Goal: Task Accomplishment & Management: Manage account settings

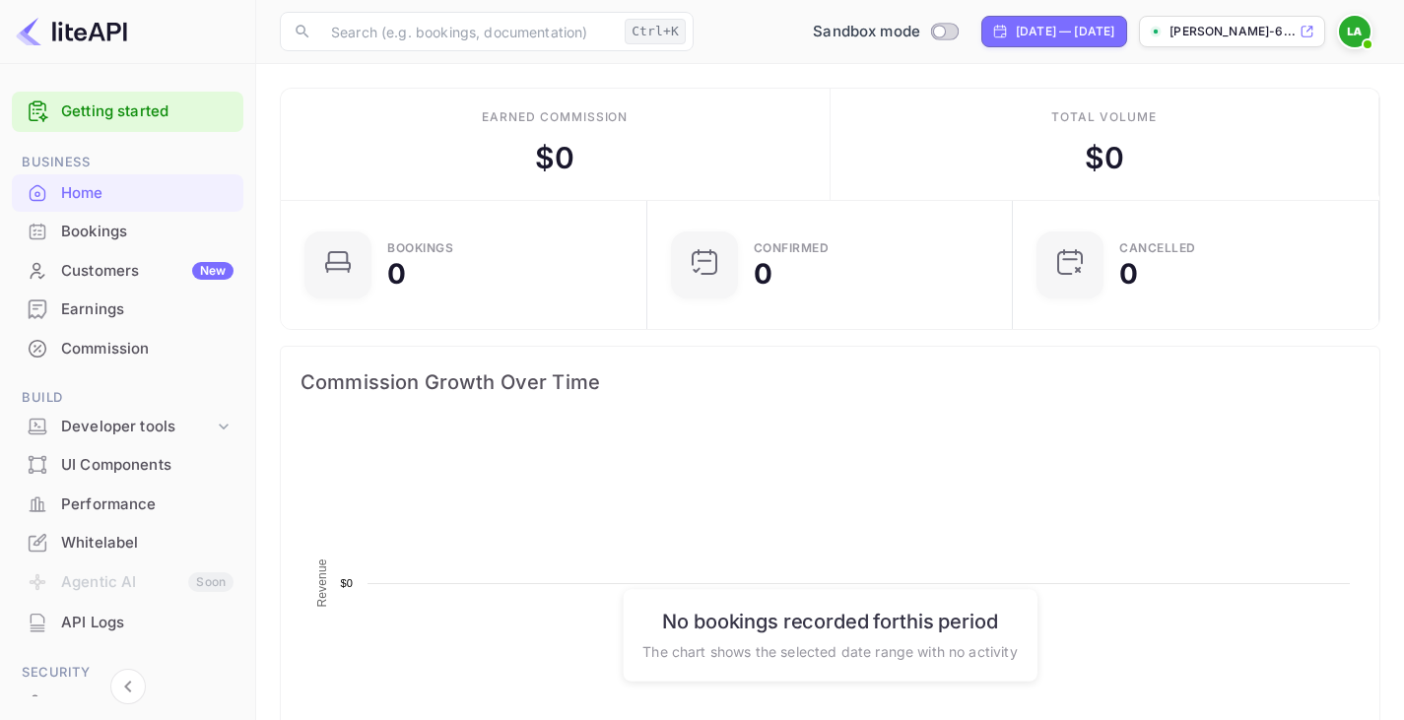
scroll to position [305, 340]
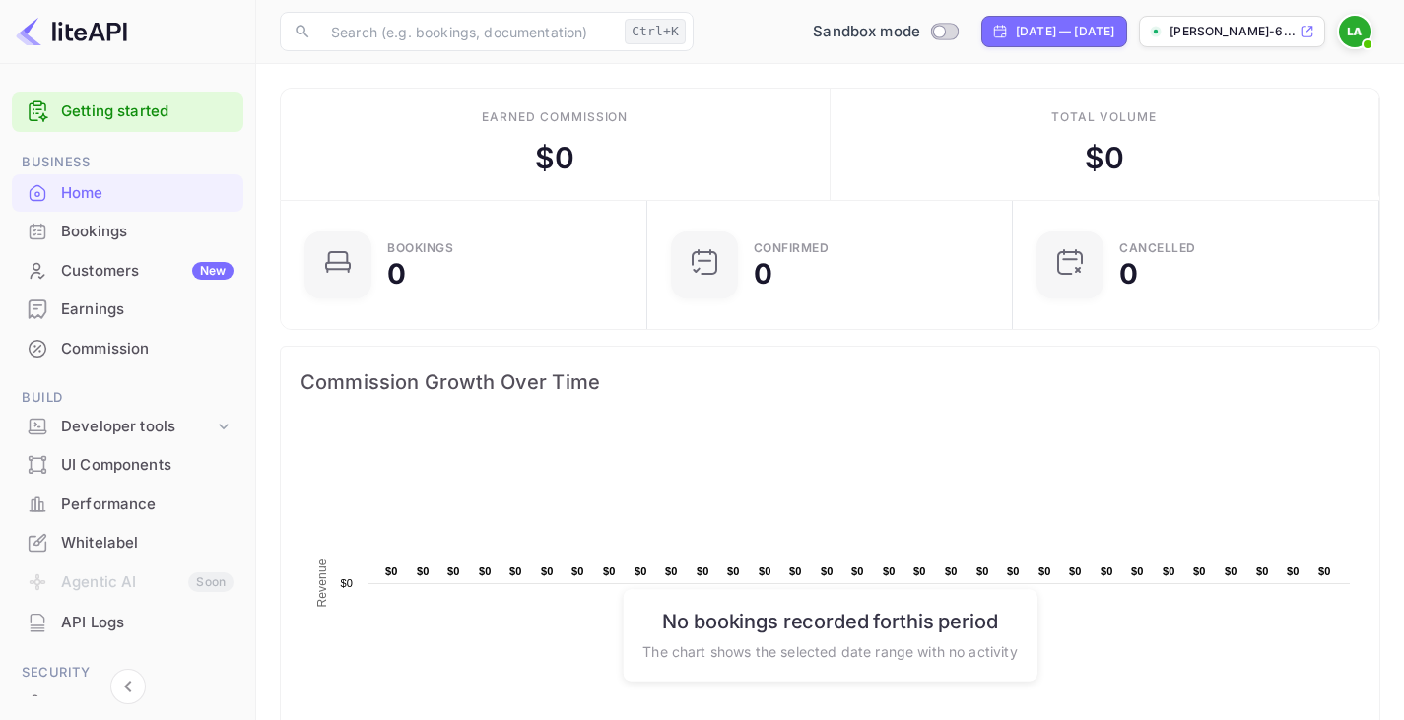
click at [1259, 35] on p "[PERSON_NAME]-6..." at bounding box center [1232, 32] width 126 height 18
click at [1355, 25] on img at bounding box center [1355, 32] width 32 height 32
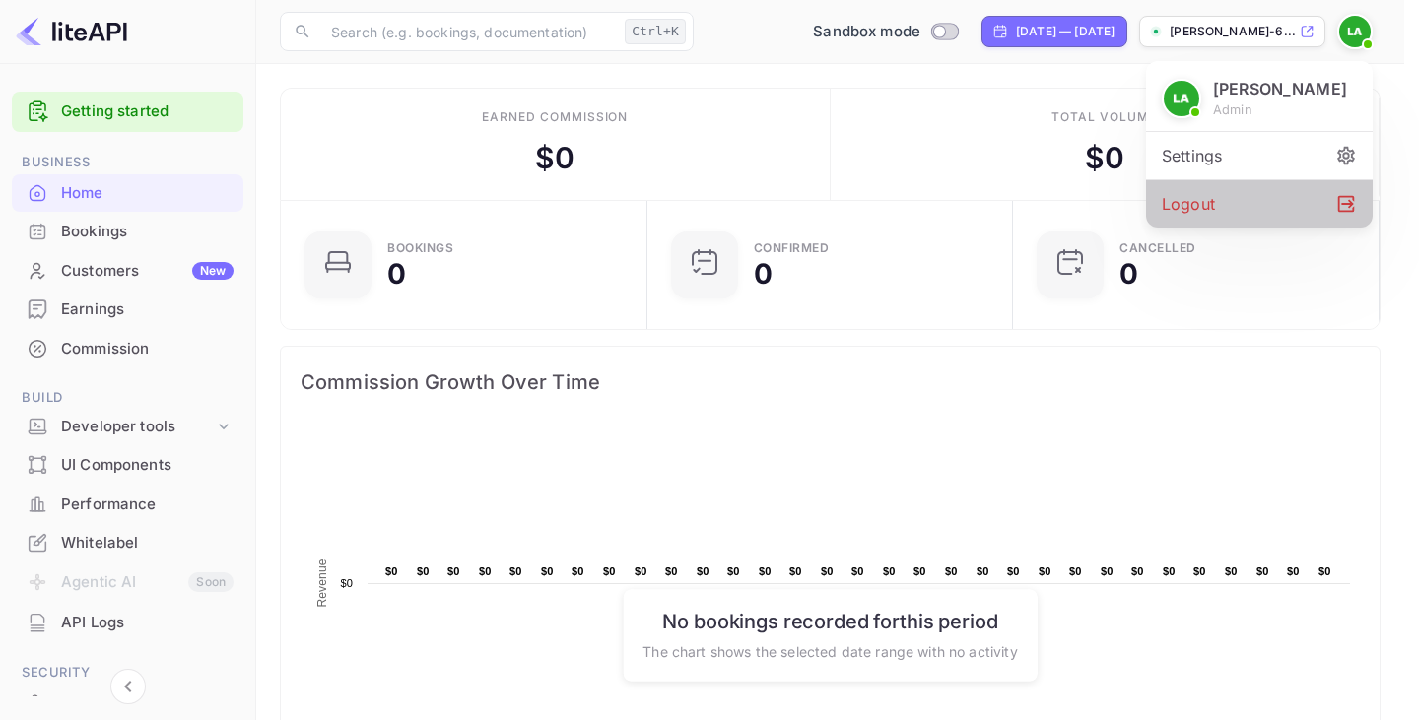
click at [1181, 217] on div "Logout" at bounding box center [1259, 203] width 227 height 47
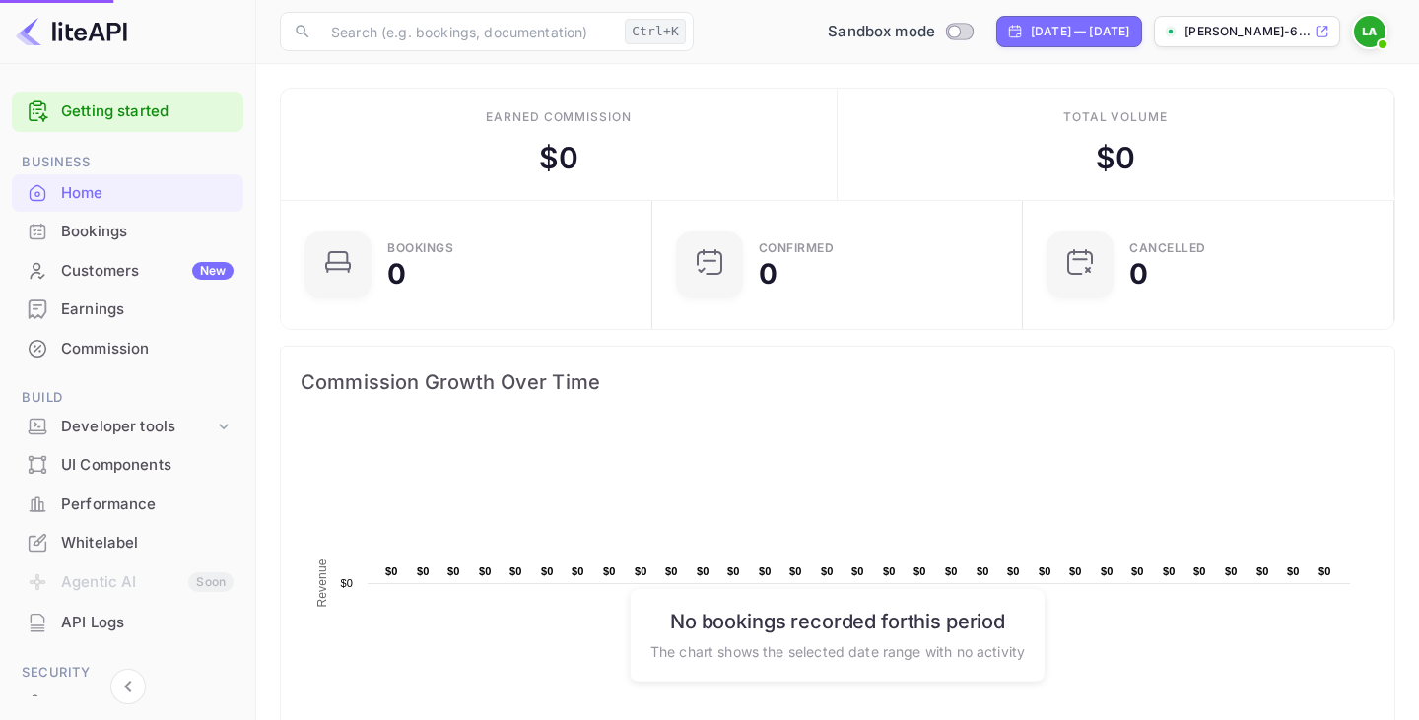
scroll to position [16, 16]
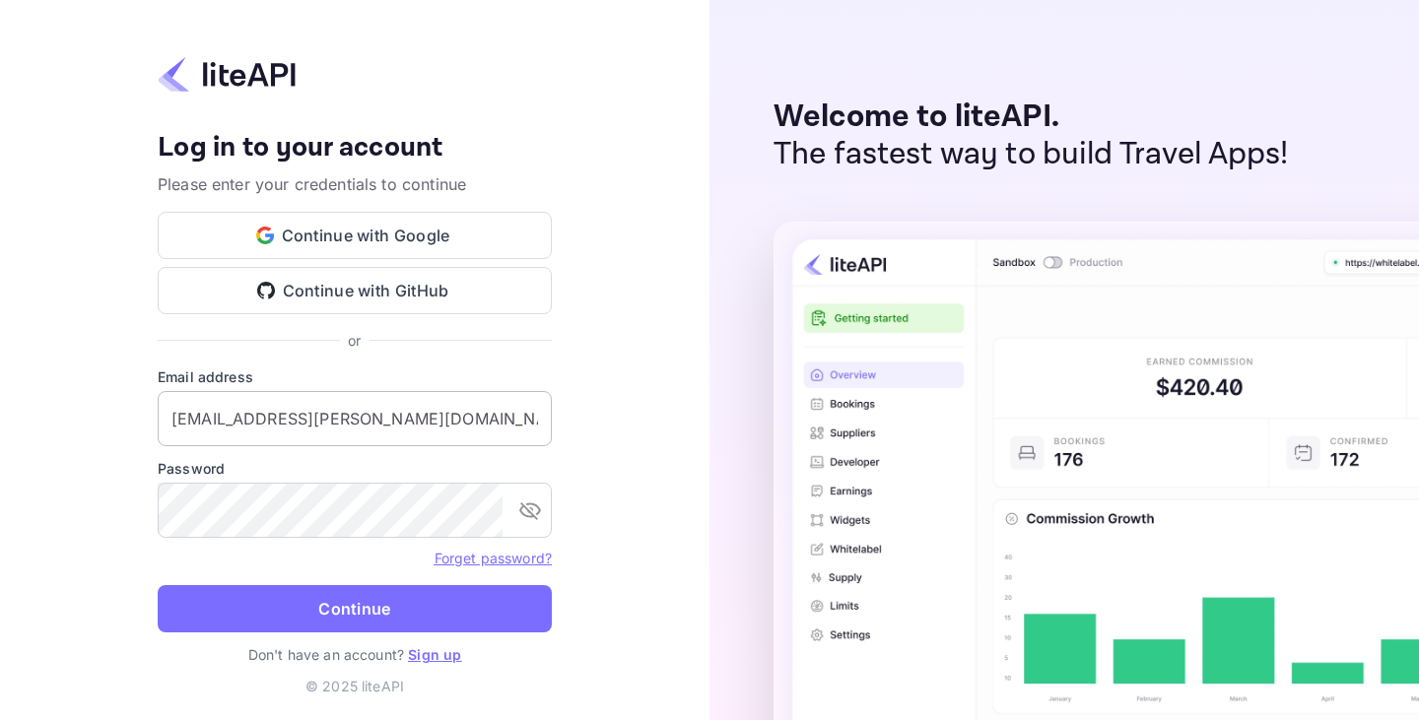
click at [286, 434] on input "y.kari+nuitee@nuitee.com" at bounding box center [355, 418] width 394 height 55
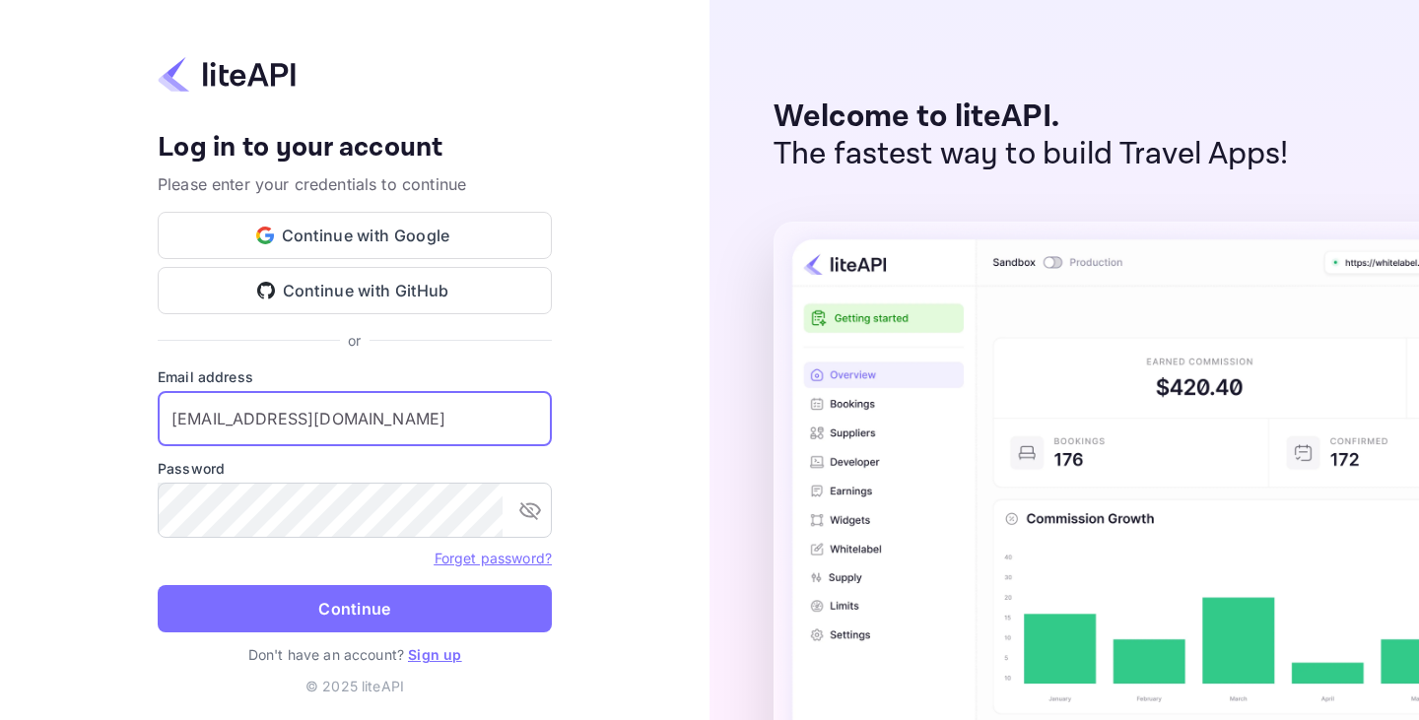
type input "leyla@nuitee.com"
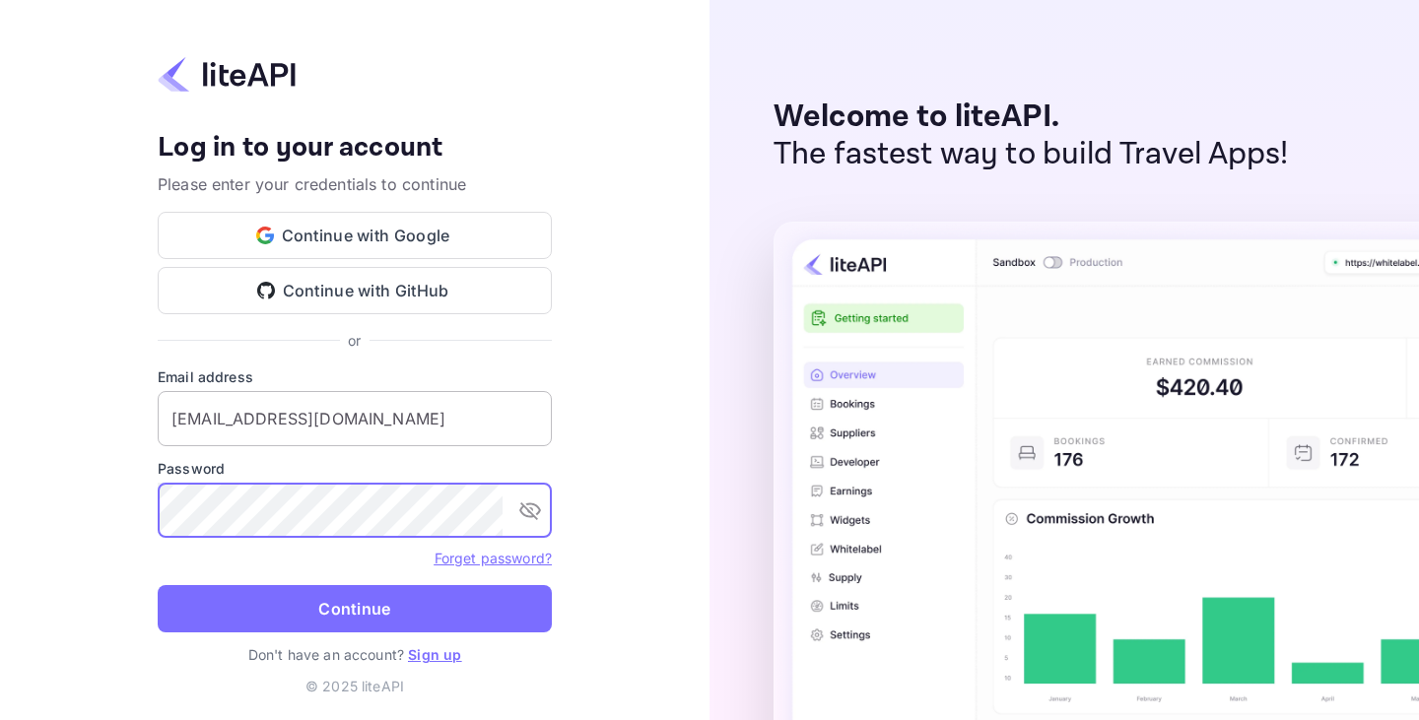
click at [158, 585] on button "Continue" at bounding box center [355, 608] width 394 height 47
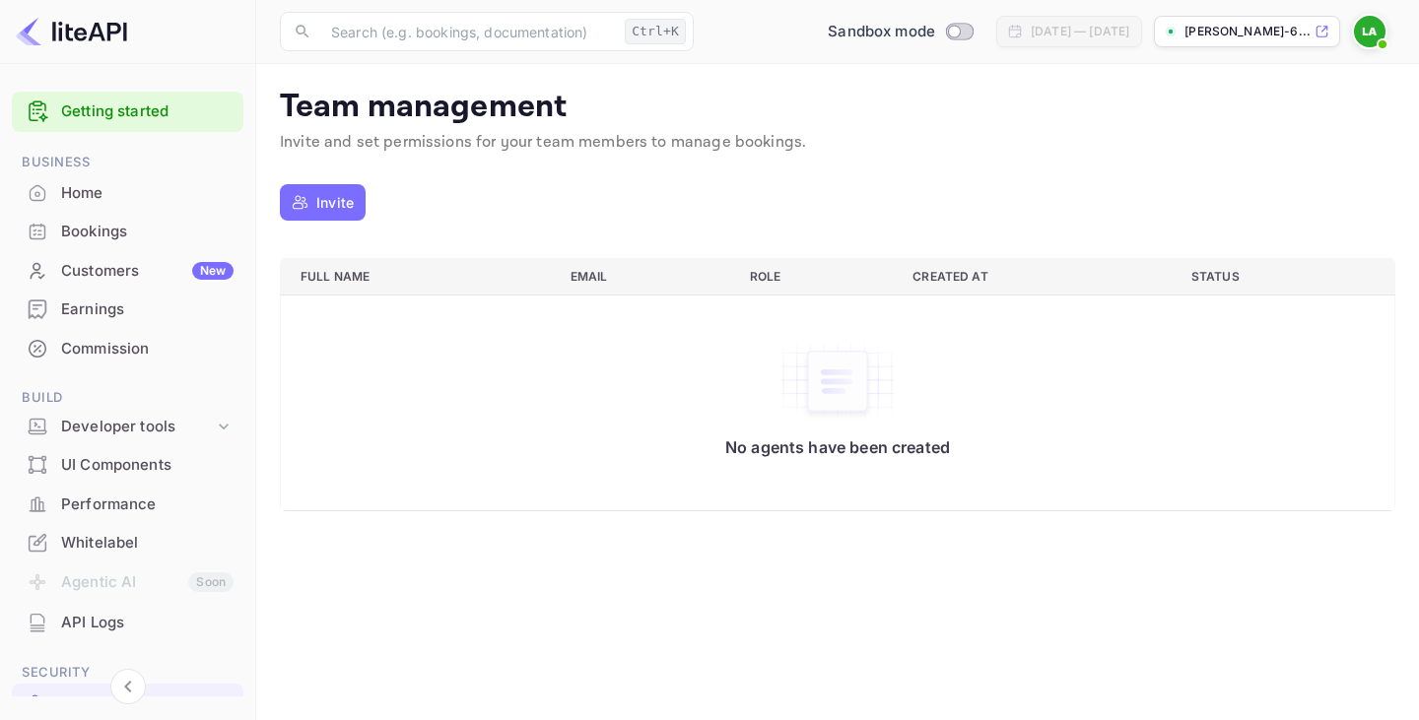
click at [1285, 35] on p "[PERSON_NAME]-6..." at bounding box center [1247, 32] width 126 height 18
click at [119, 202] on div "Home" at bounding box center [147, 193] width 172 height 23
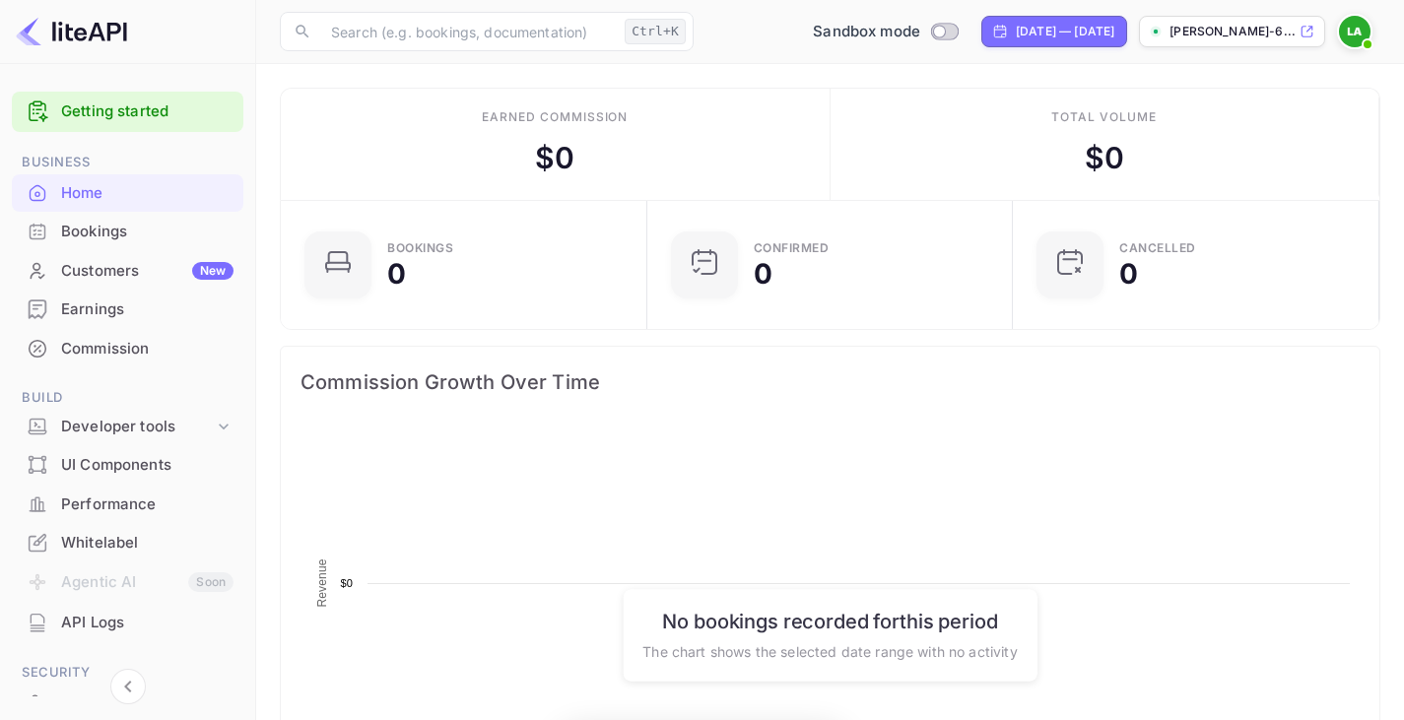
scroll to position [305, 340]
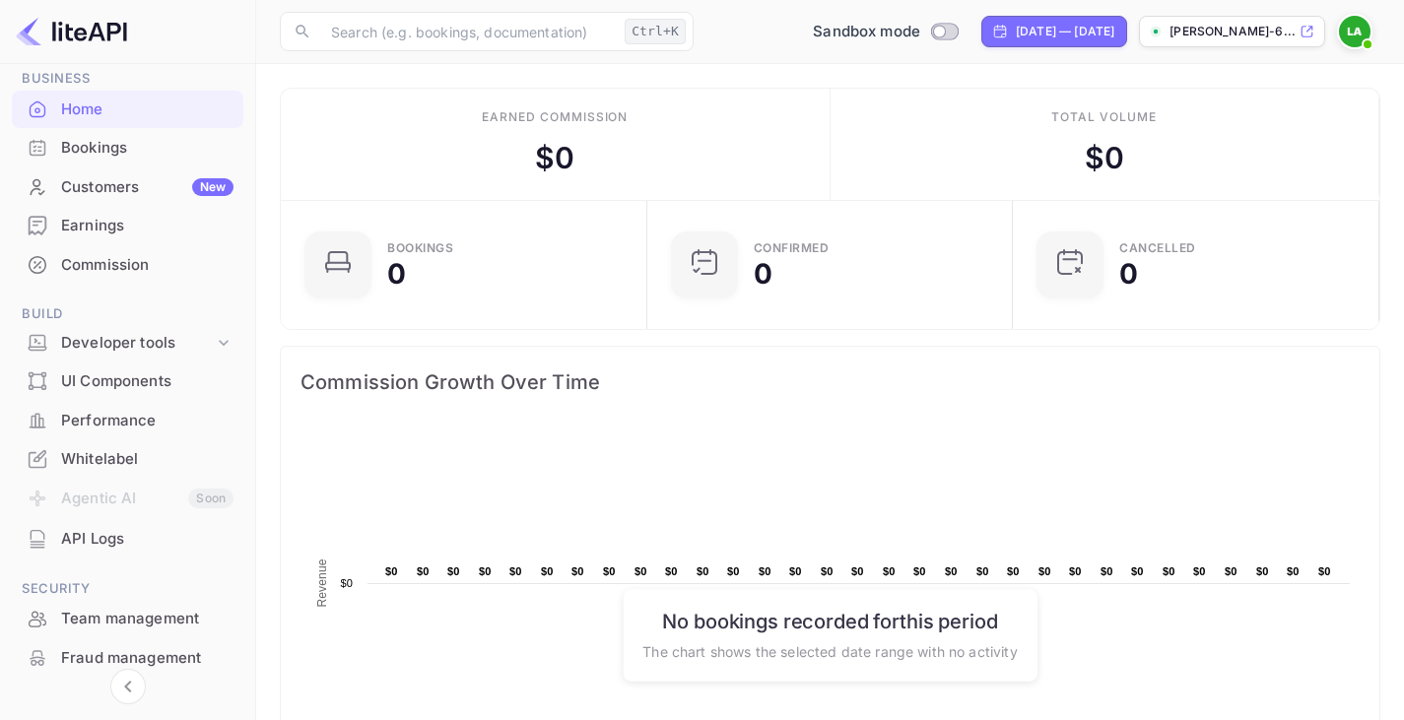
scroll to position [83, 0]
click at [116, 464] on div "Whitelabel" at bounding box center [147, 460] width 172 height 23
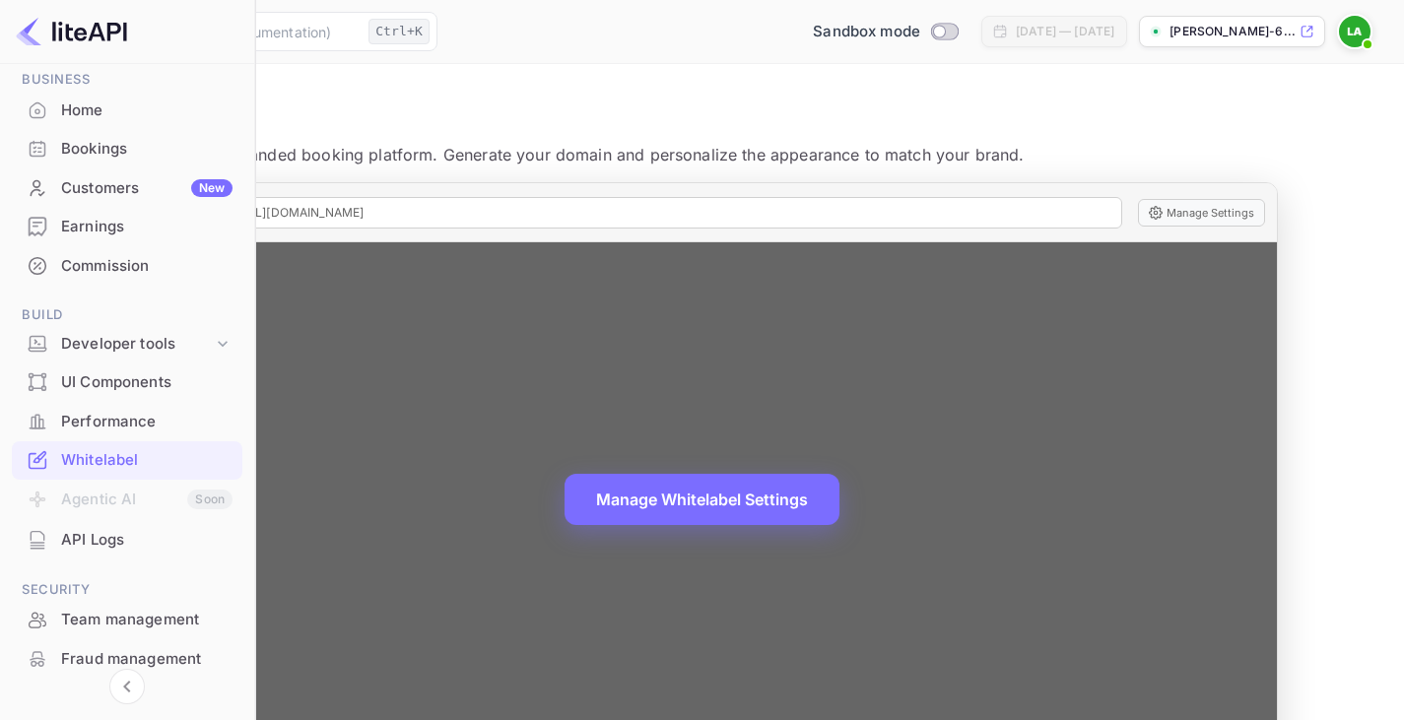
drag, startPoint x: 632, startPoint y: 210, endPoint x: 502, endPoint y: 217, distance: 130.2
click at [364, 217] on span "🔒 https://leyla-allahverdiyeva-64a5n.nuitee.link" at bounding box center [292, 213] width 145 height 18
click at [1230, 217] on button "Manage Settings" at bounding box center [1201, 213] width 127 height 28
